Goal: Task Accomplishment & Management: Complete application form

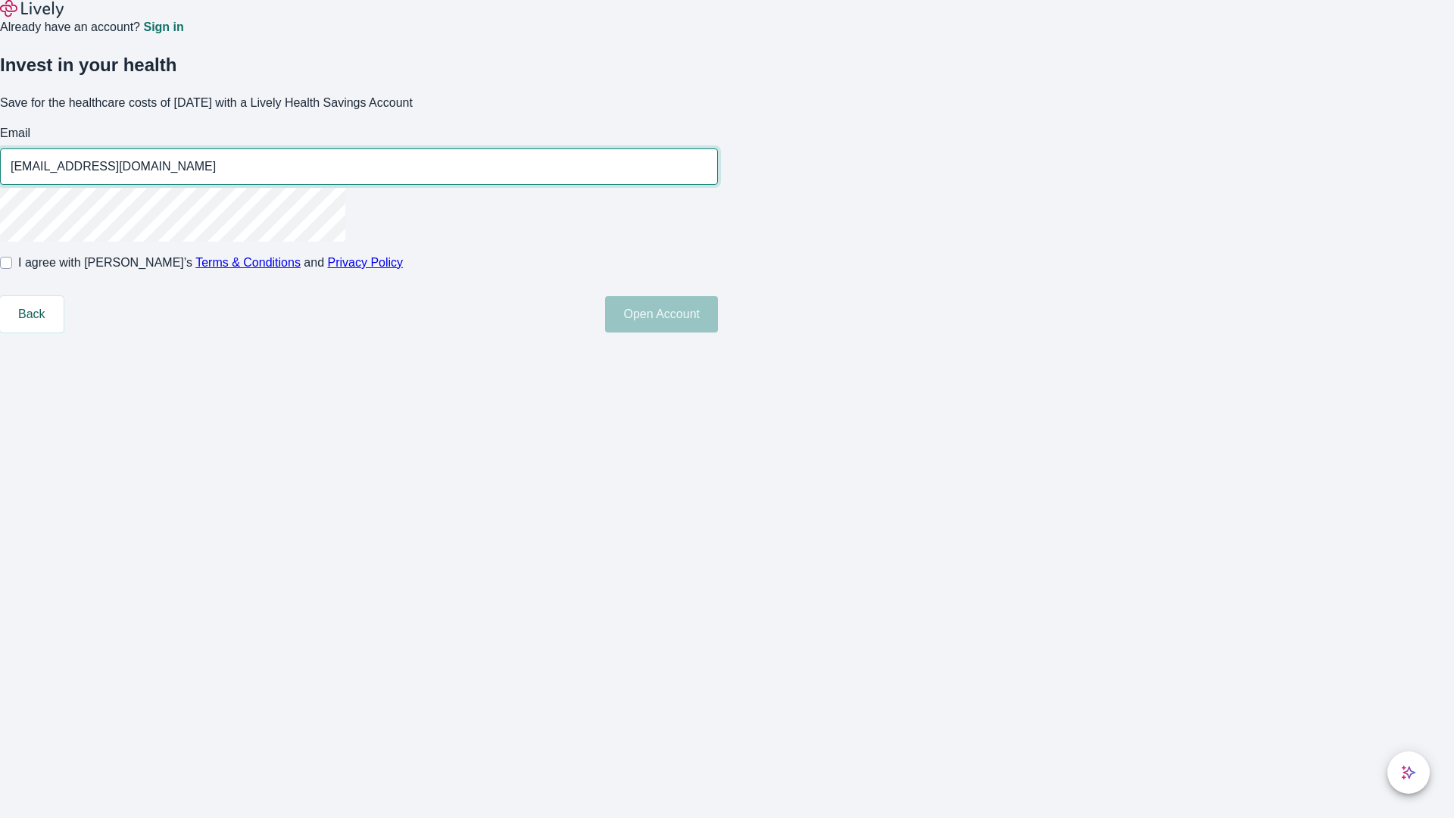
type input "Maximilian76250810072210@hotmail.com"
click at [12, 269] on input "I agree with Lively’s Terms & Conditions and Privacy Policy" at bounding box center [6, 263] width 12 height 12
checkbox input "true"
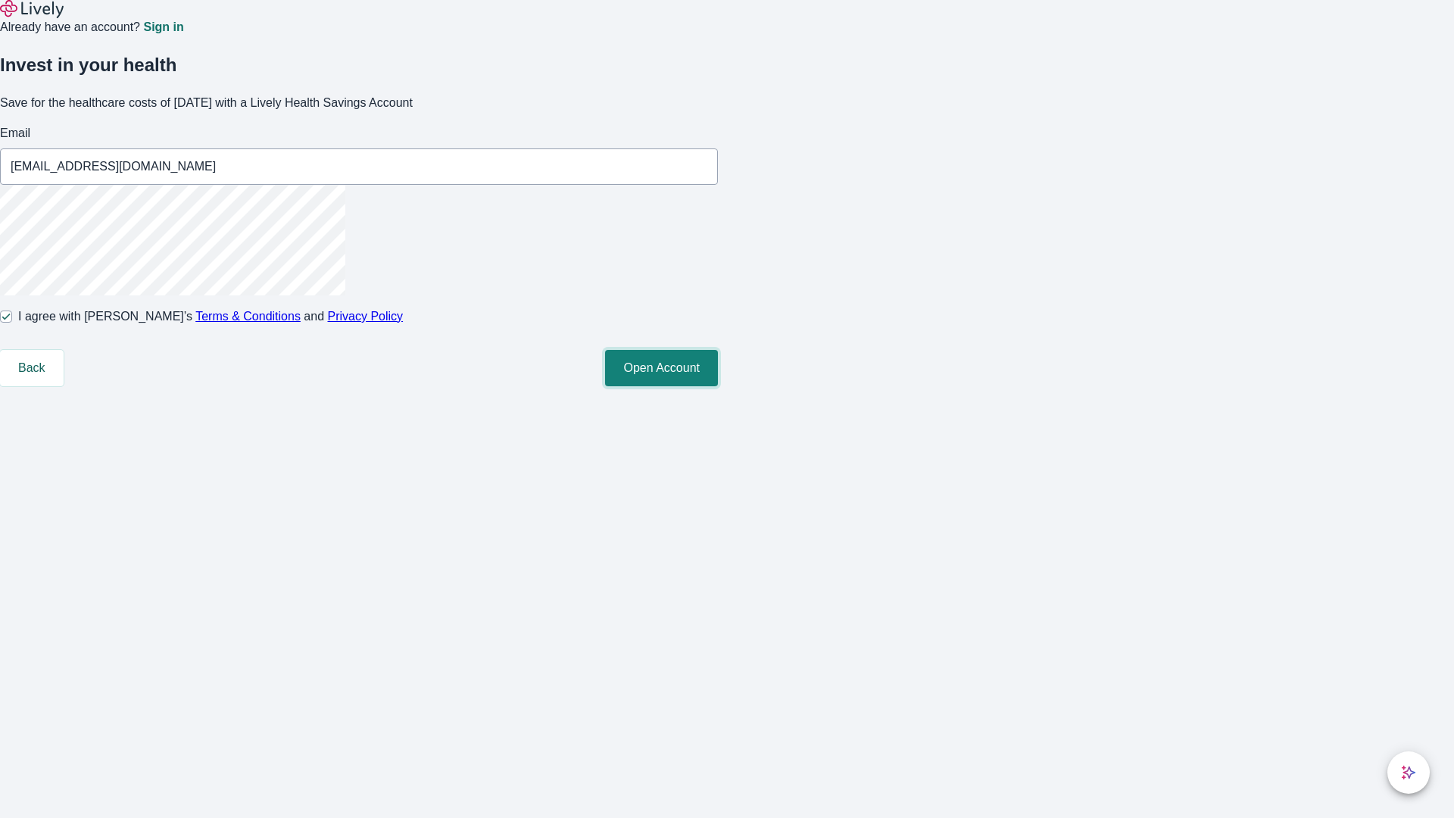
click at [718, 386] on button "Open Account" at bounding box center [661, 368] width 113 height 36
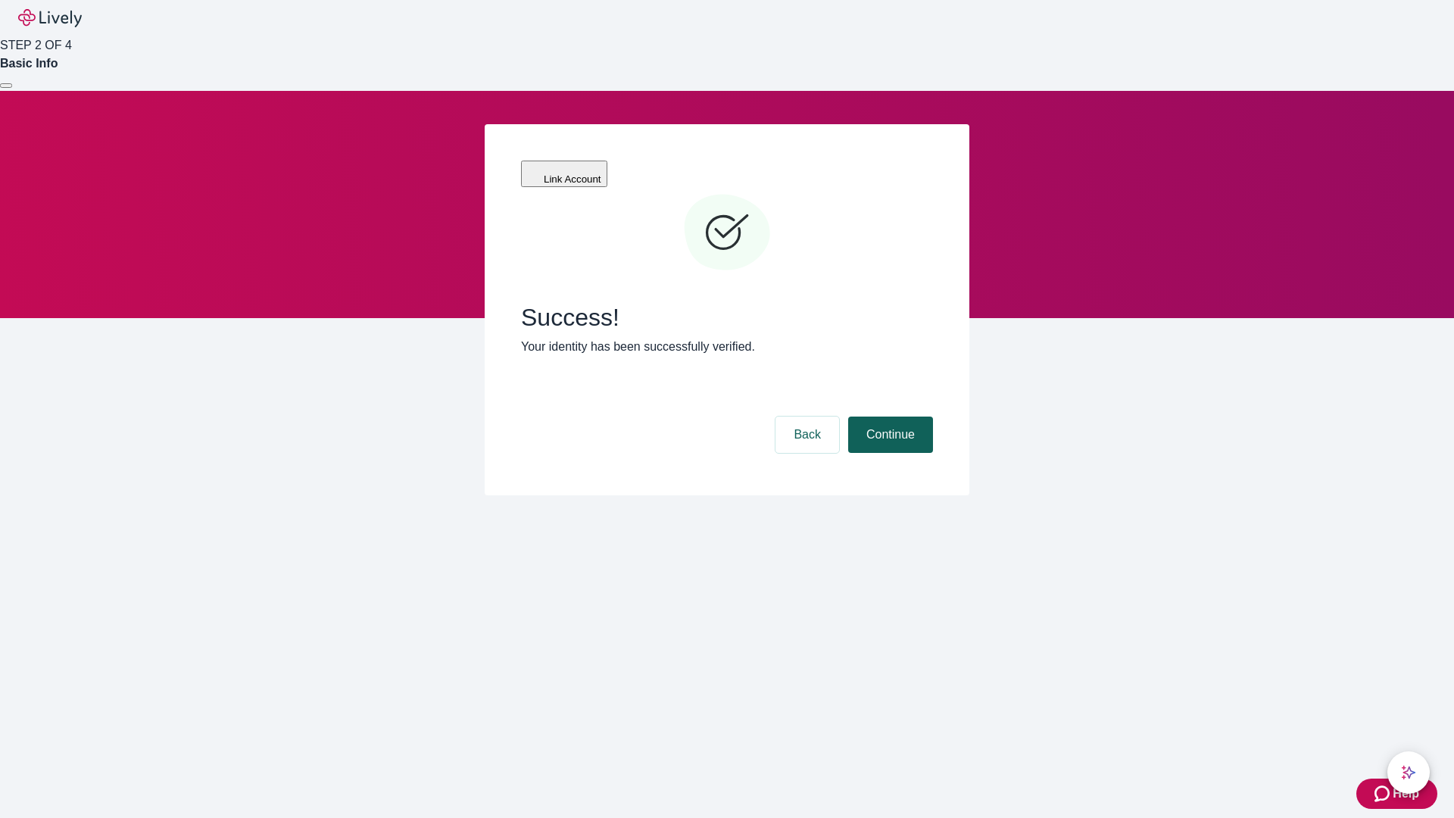
click at [888, 416] on button "Continue" at bounding box center [890, 434] width 85 height 36
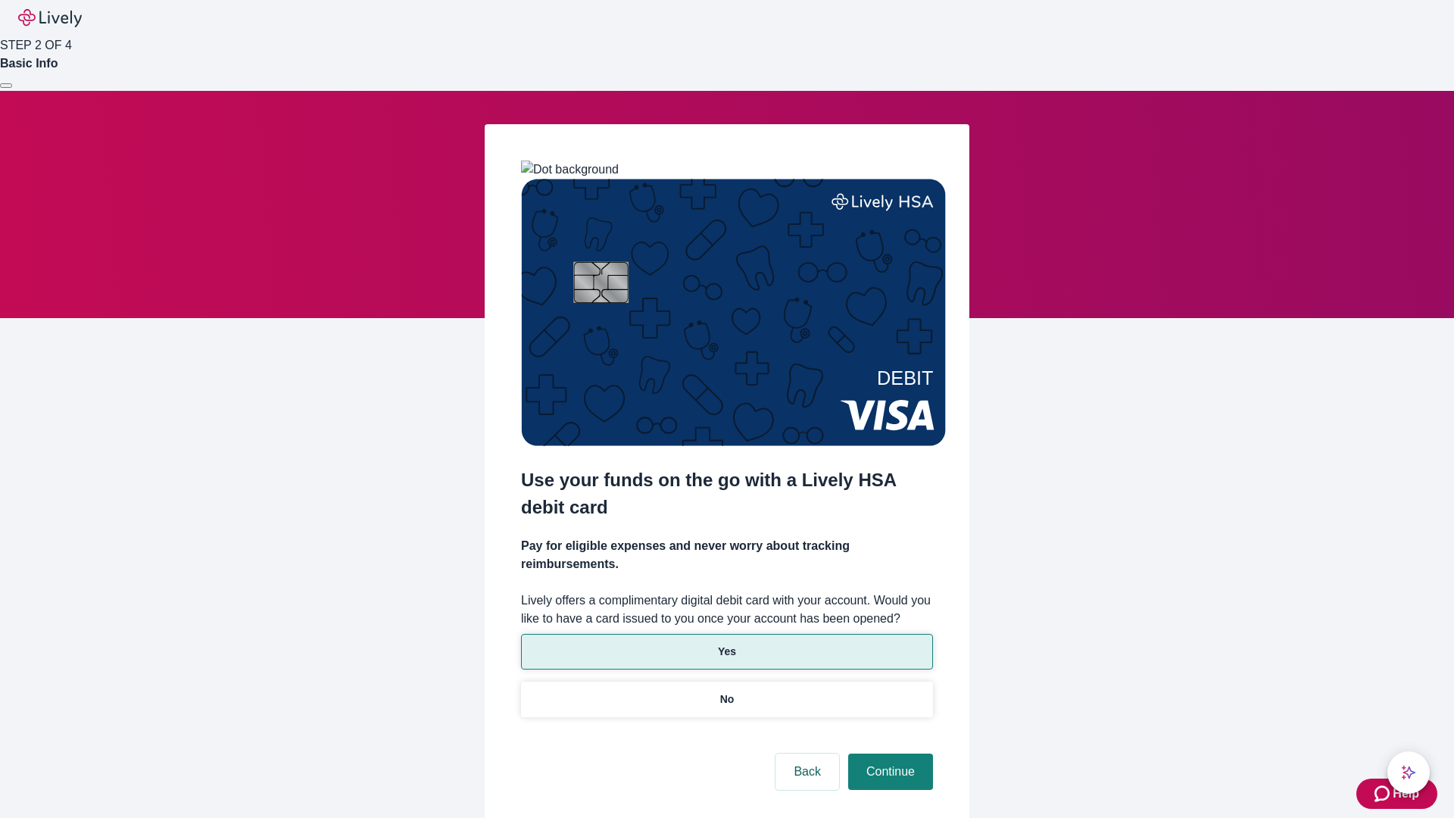
click at [726, 644] on p "Yes" at bounding box center [727, 652] width 18 height 16
click at [888, 753] on button "Continue" at bounding box center [890, 771] width 85 height 36
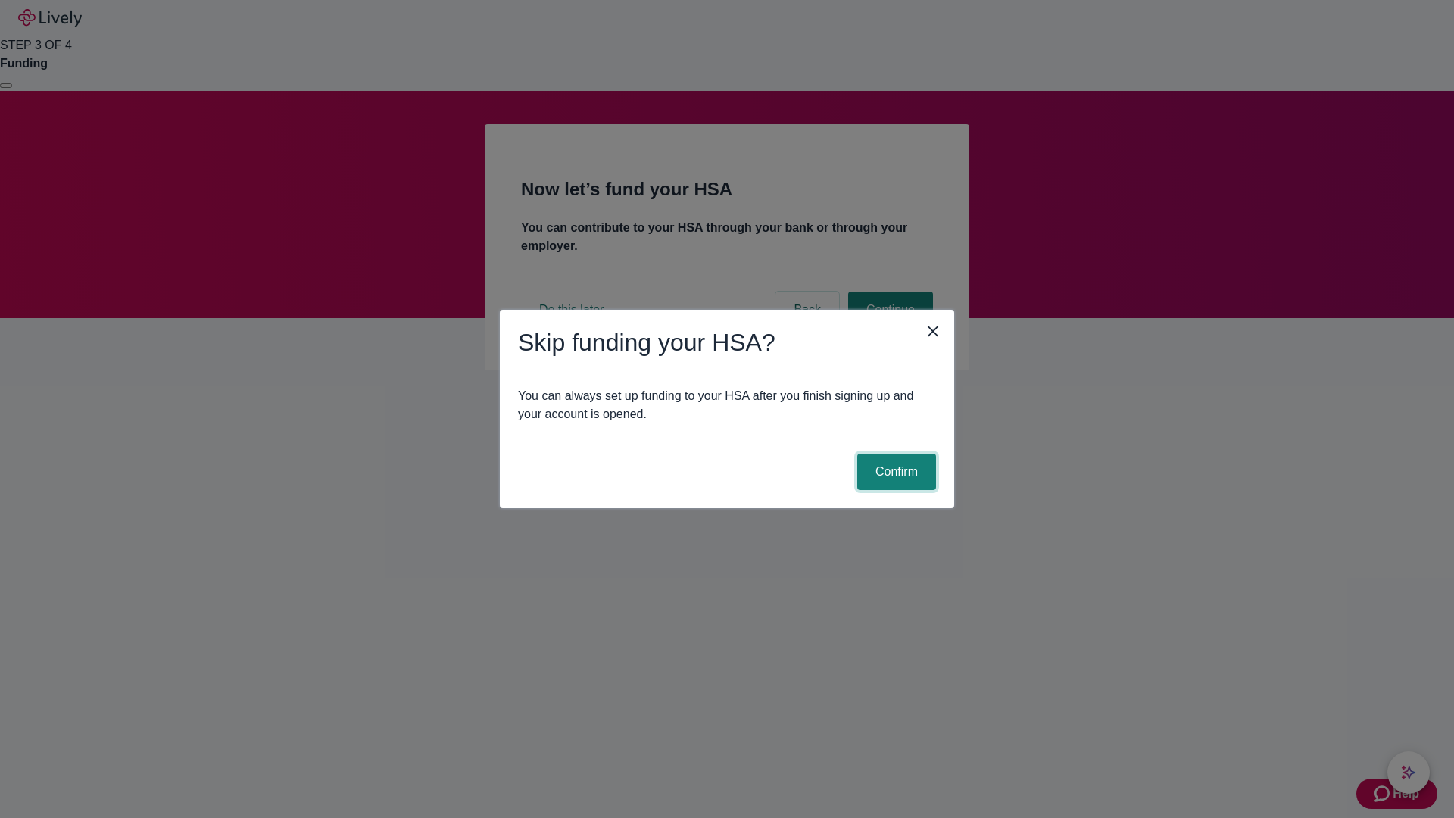
click at [894, 472] on button "Confirm" at bounding box center [896, 472] width 79 height 36
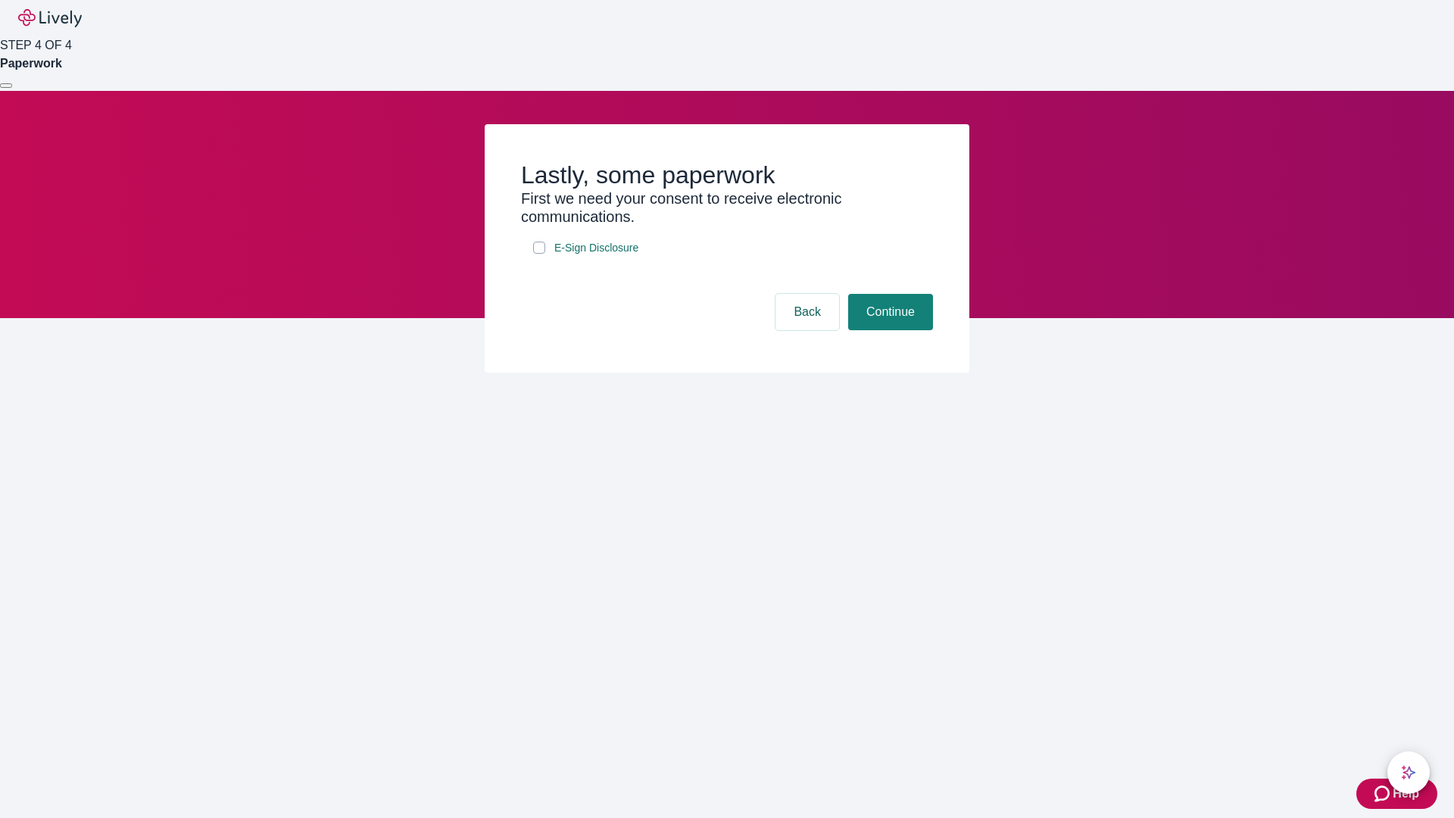
click at [539, 254] on input "E-Sign Disclosure" at bounding box center [539, 248] width 12 height 12
checkbox input "true"
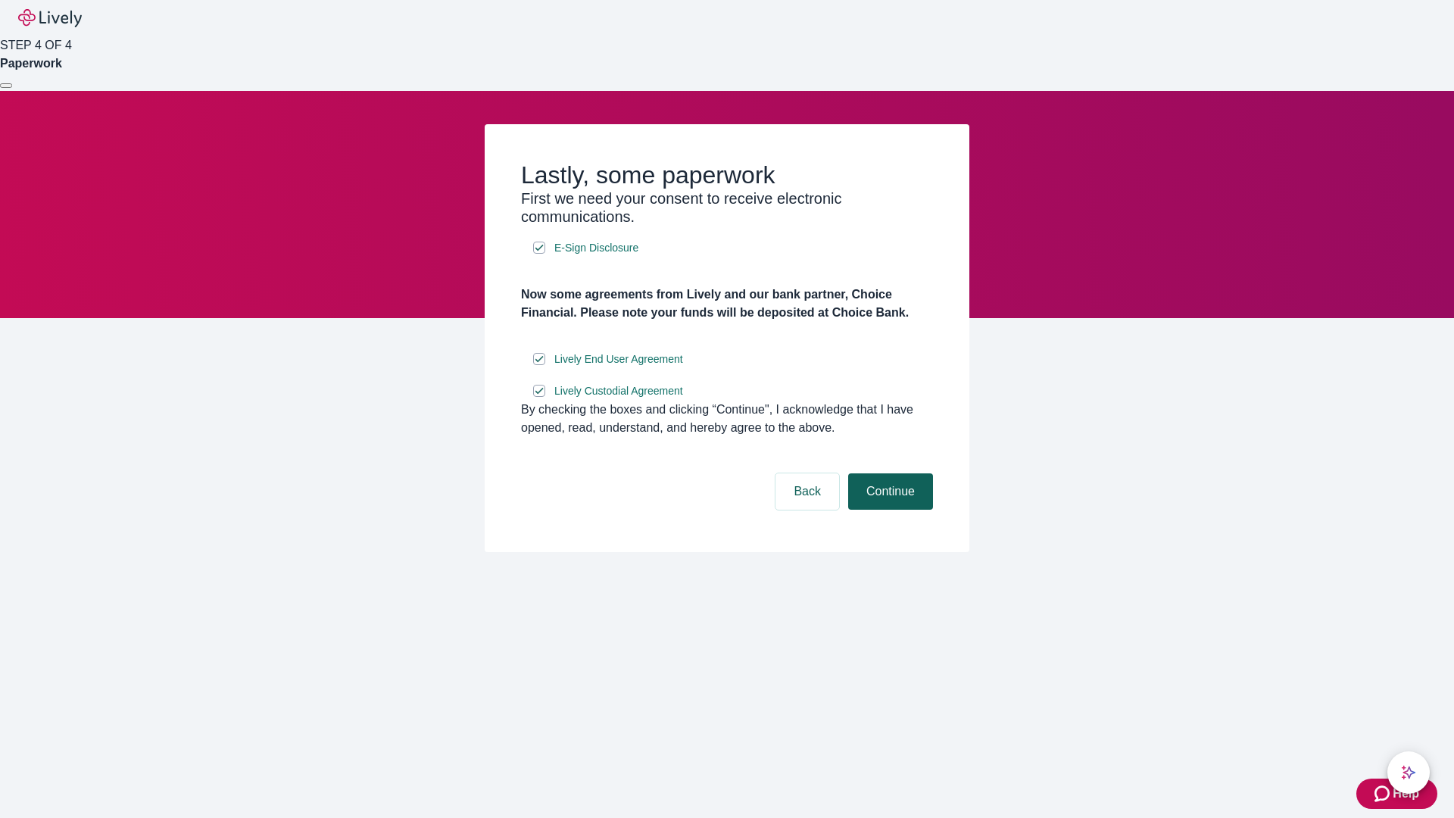
click at [888, 510] on button "Continue" at bounding box center [890, 491] width 85 height 36
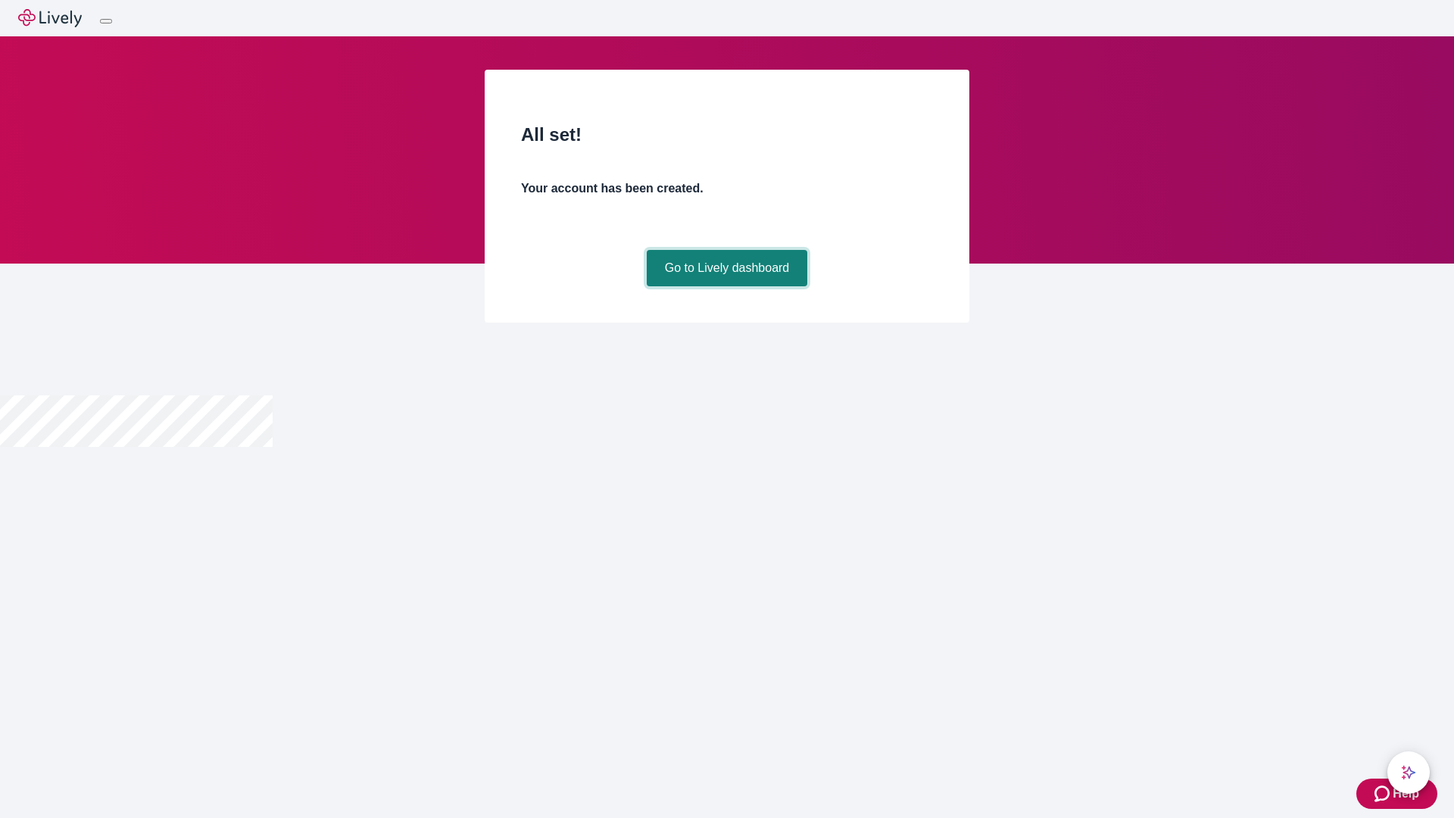
click at [726, 286] on link "Go to Lively dashboard" at bounding box center [727, 268] width 161 height 36
